Goal: Information Seeking & Learning: Learn about a topic

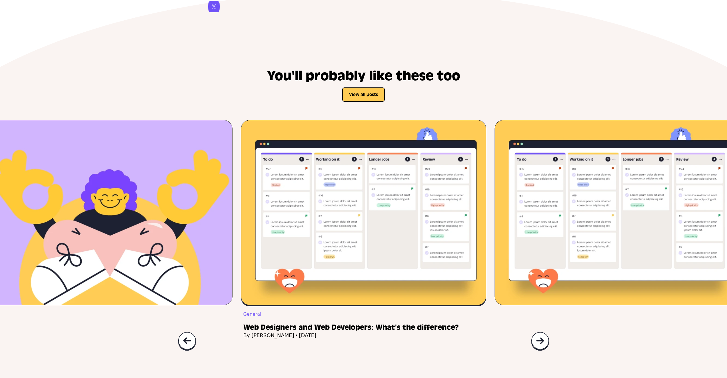
scroll to position [1885, 0]
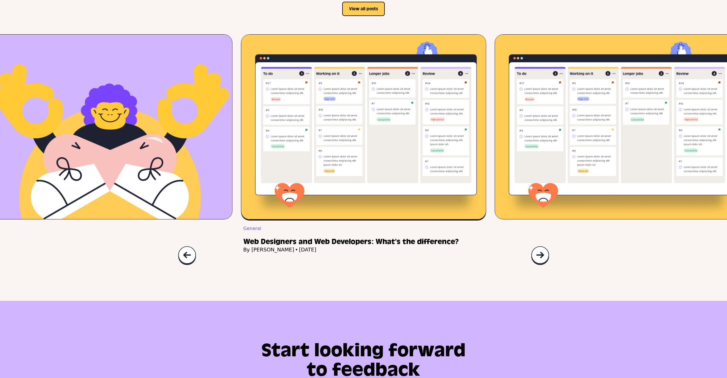
click at [539, 265] on img at bounding box center [540, 255] width 18 height 19
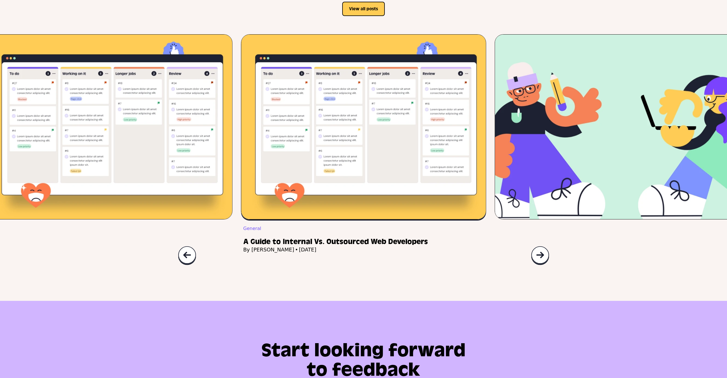
click at [539, 265] on img at bounding box center [540, 255] width 18 height 19
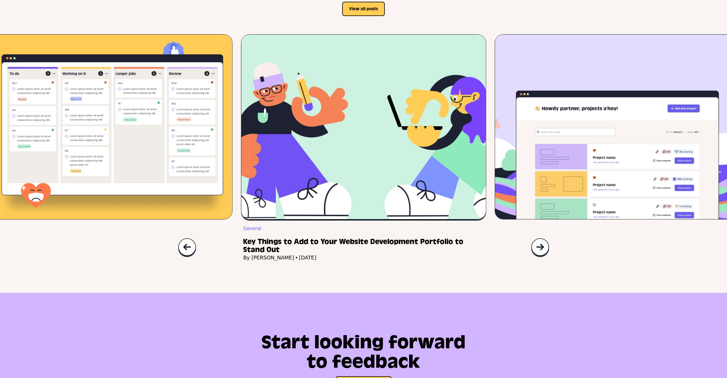
click at [539, 257] on img at bounding box center [540, 247] width 18 height 19
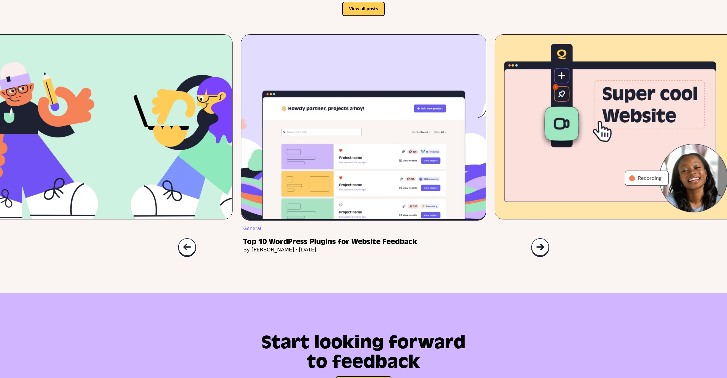
click at [536, 257] on img at bounding box center [540, 247] width 18 height 19
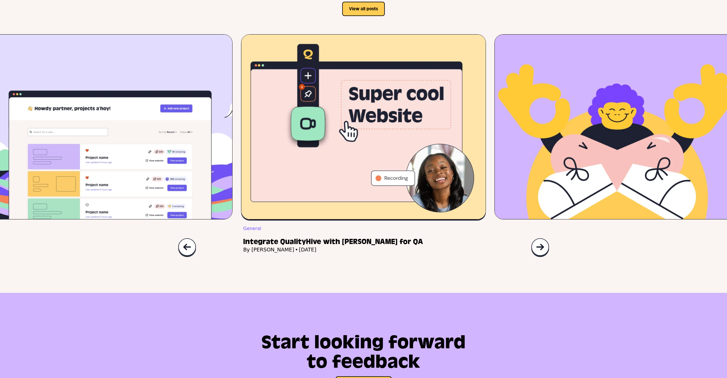
click at [536, 257] on img at bounding box center [540, 247] width 18 height 19
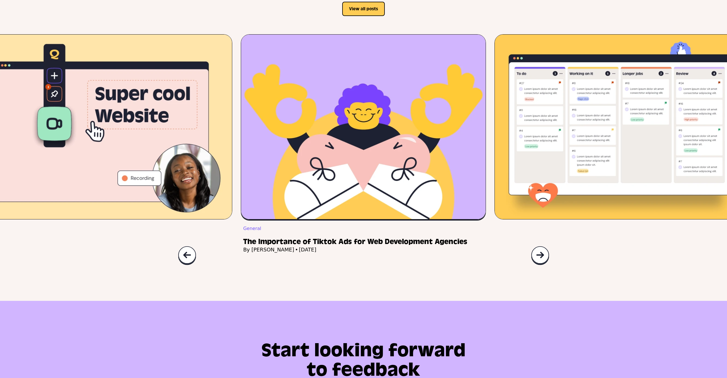
click at [536, 246] on h2 "Web Designers and Web Developers: What's the difference?" at bounding box center [618, 242] width 243 height 8
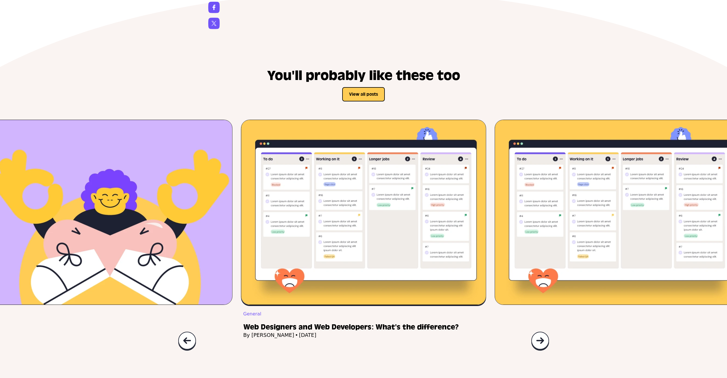
scroll to position [1857, 0]
